Goal: Use online tool/utility: Utilize a website feature to perform a specific function

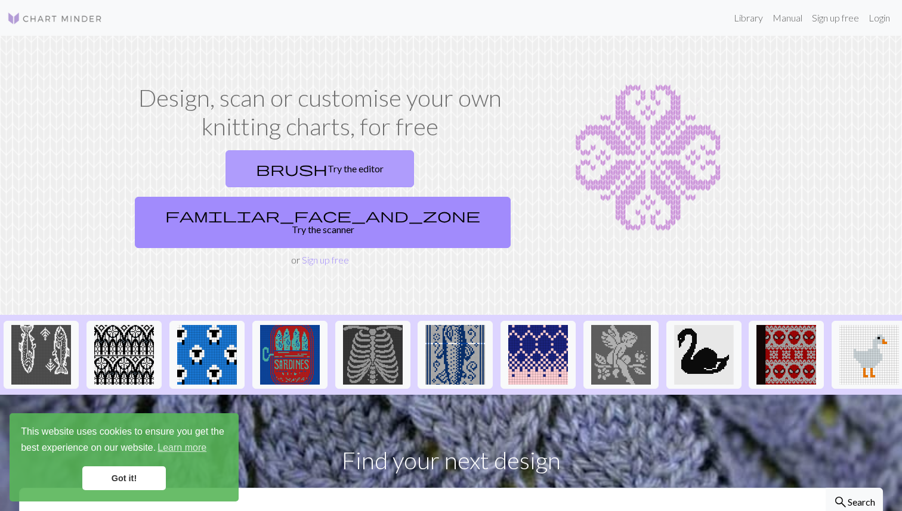
click at [252, 175] on link "brush Try the editor" at bounding box center [320, 168] width 189 height 37
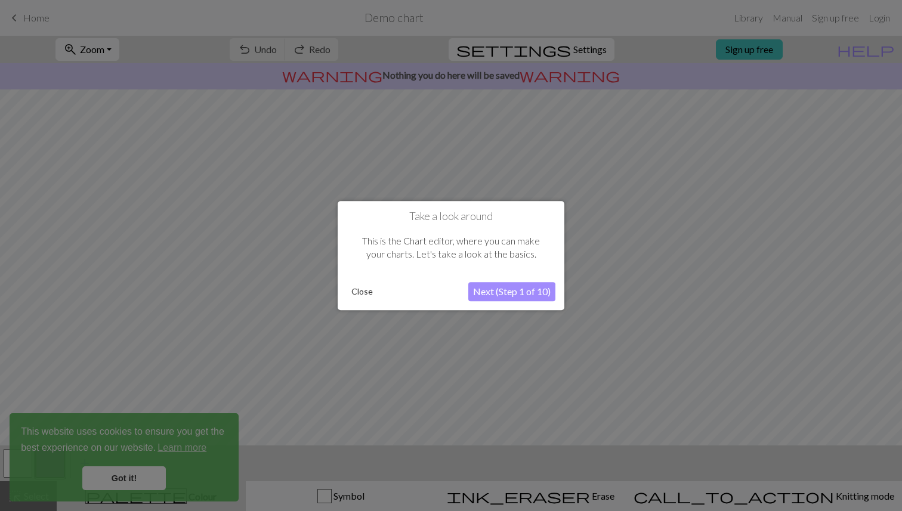
click at [519, 294] on button "Next (Step 1 of 10)" at bounding box center [511, 291] width 87 height 19
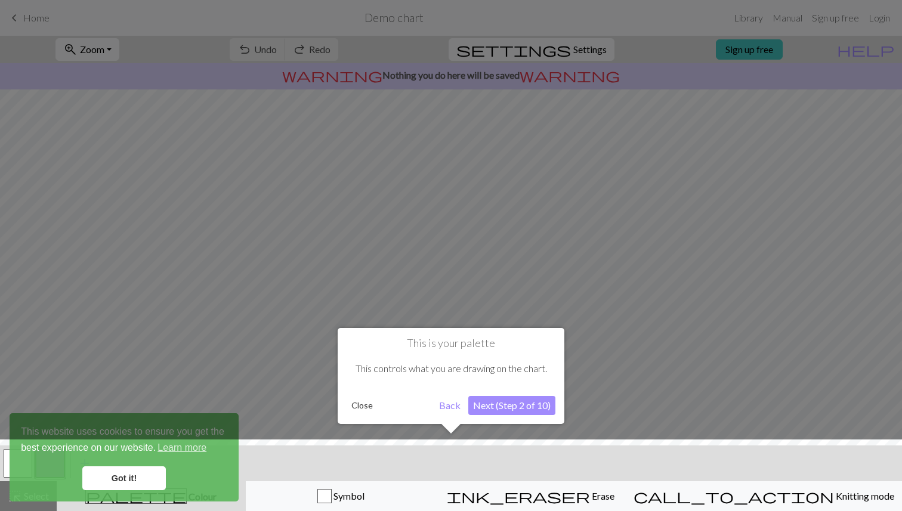
click at [139, 472] on div at bounding box center [451, 479] width 914 height 78
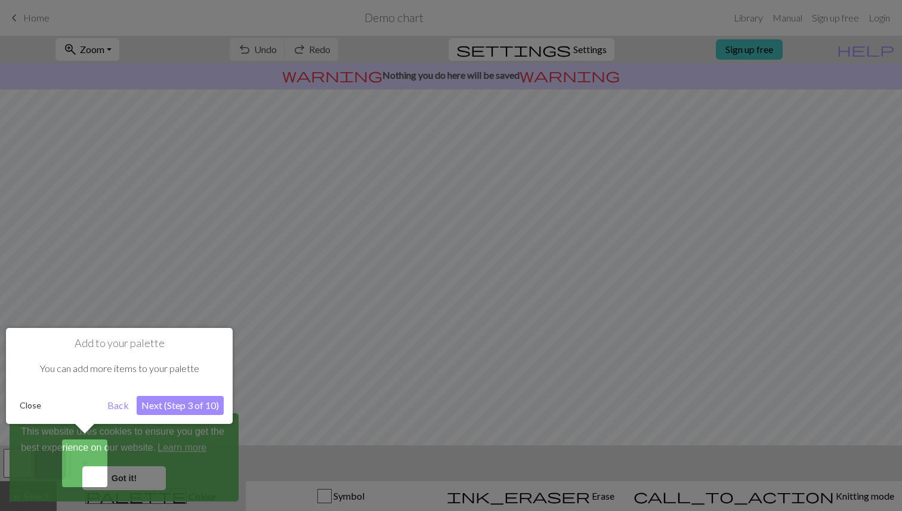
click at [153, 405] on button "Next (Step 3 of 10)" at bounding box center [180, 405] width 87 height 19
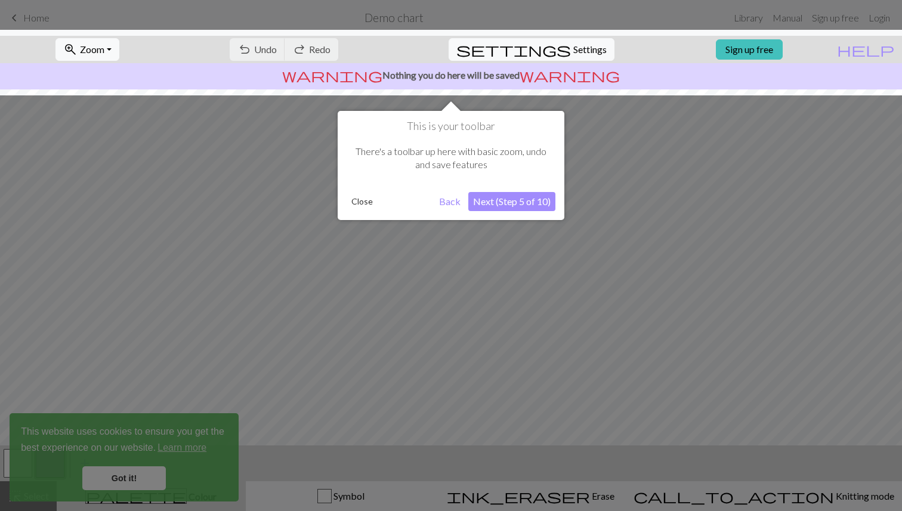
click at [494, 201] on button "Next (Step 5 of 10)" at bounding box center [511, 201] width 87 height 19
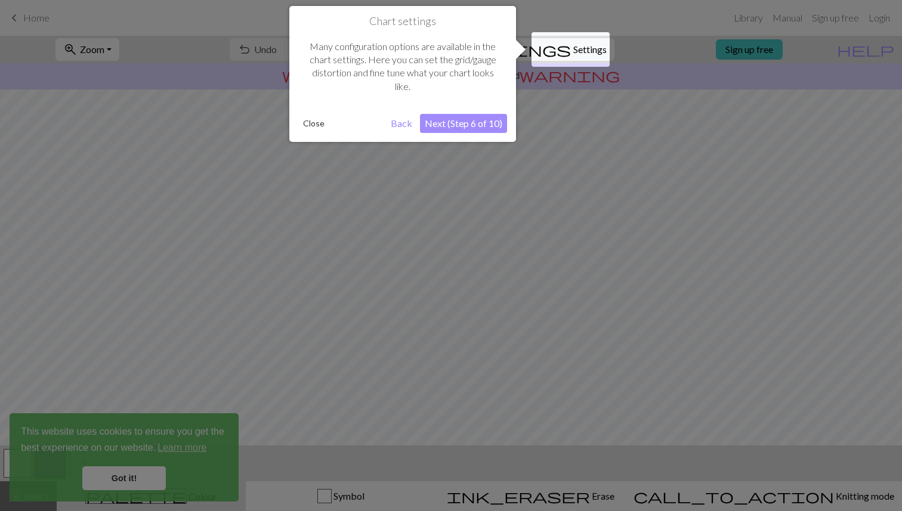
click at [481, 124] on button "Next (Step 6 of 10)" at bounding box center [463, 123] width 87 height 19
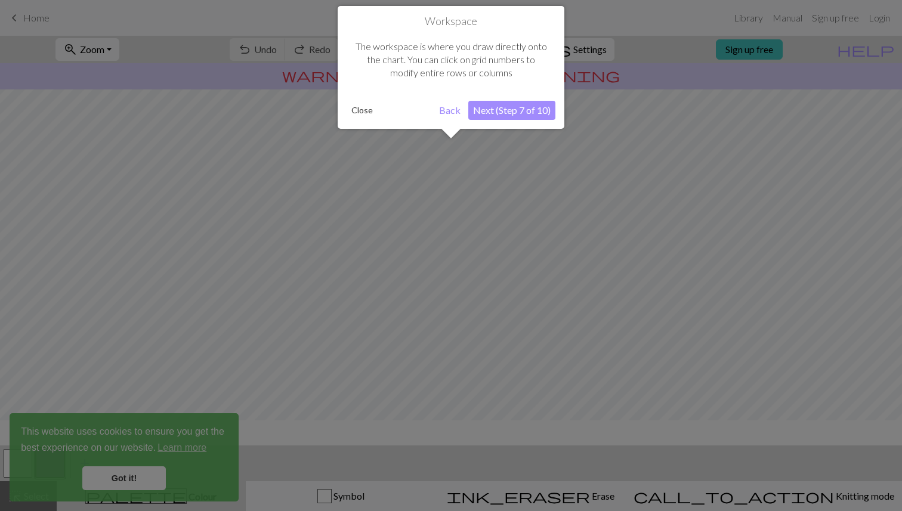
scroll to position [72, 0]
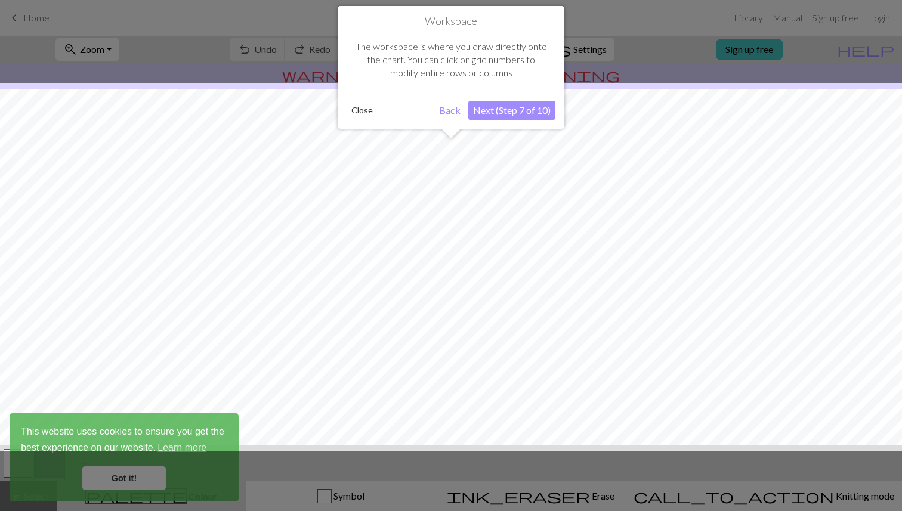
click at [509, 114] on button "Next (Step 7 of 10)" at bounding box center [511, 110] width 87 height 19
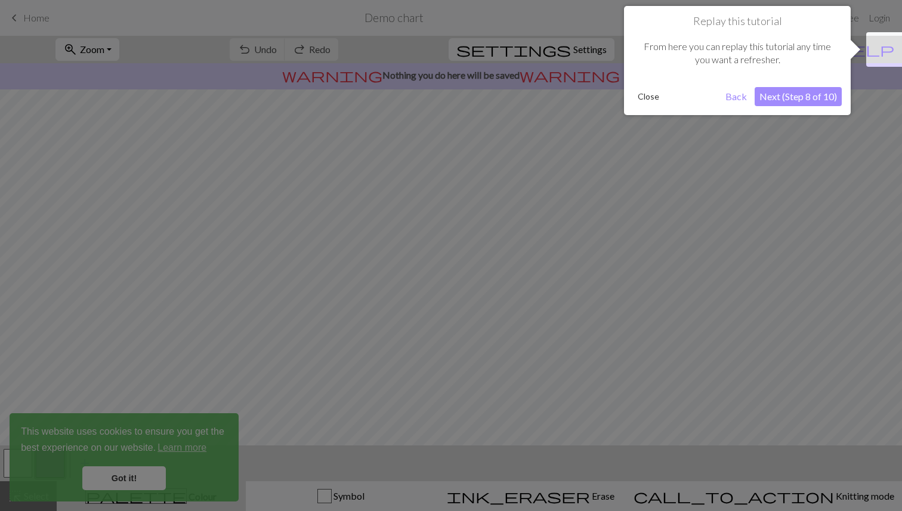
click at [796, 100] on button "Next (Step 8 of 10)" at bounding box center [798, 96] width 87 height 19
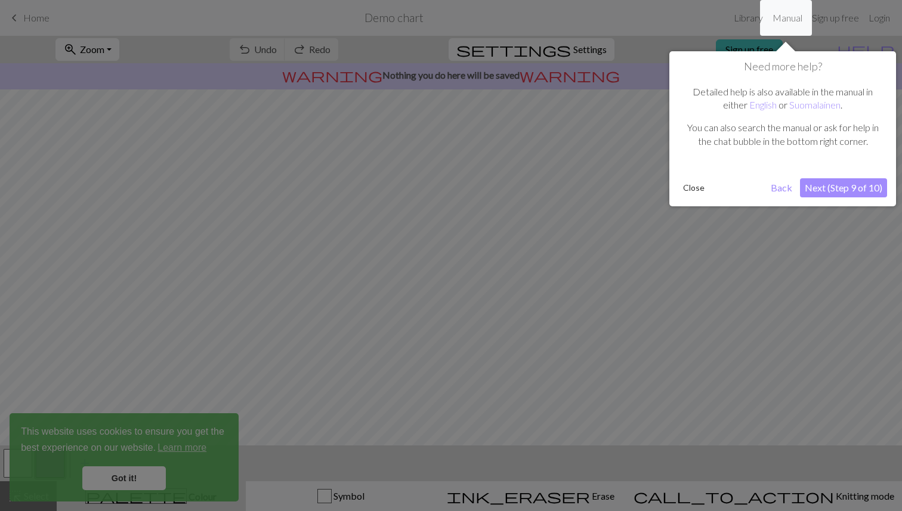
click at [841, 189] on button "Next (Step 9 of 10)" at bounding box center [843, 187] width 87 height 19
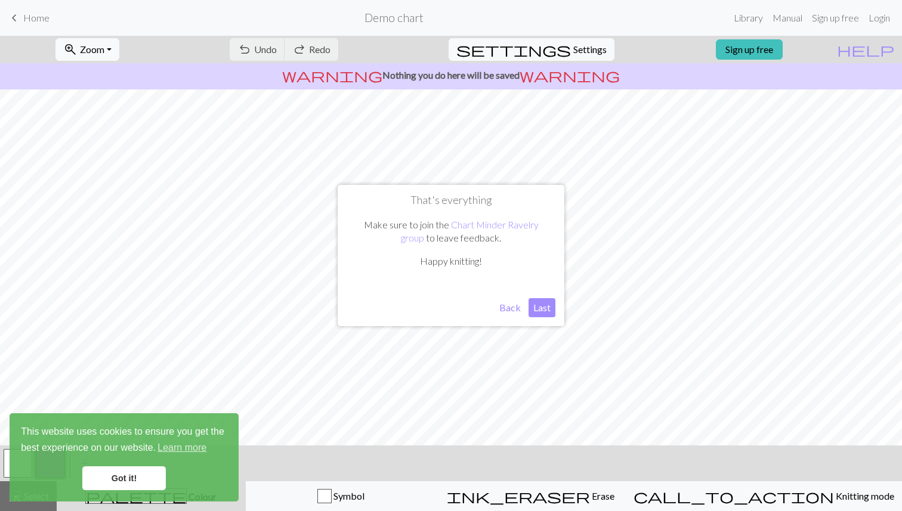
click at [538, 312] on button "Last" at bounding box center [542, 307] width 27 height 19
click at [134, 484] on link "Got it!" at bounding box center [124, 479] width 84 height 24
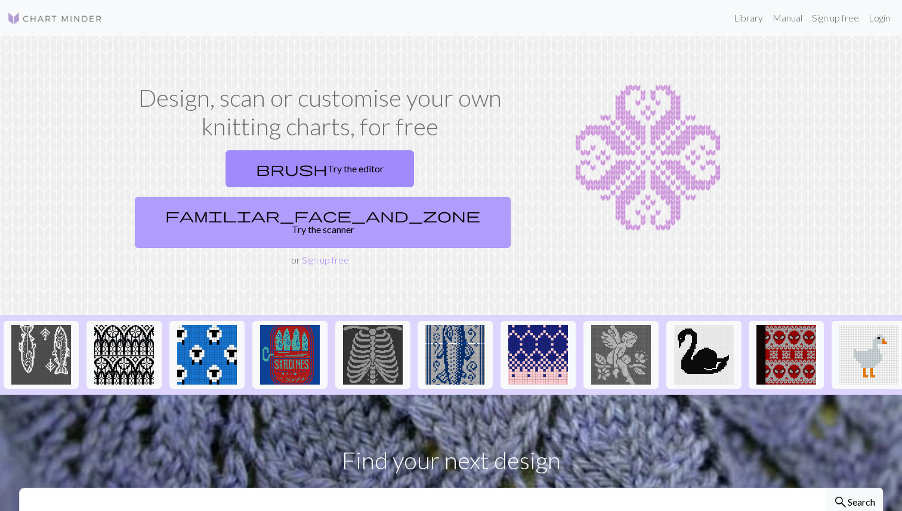
click at [425, 197] on link "familiar_face_and_zone Try the scanner" at bounding box center [323, 222] width 376 height 51
